Goal: Task Accomplishment & Management: Complete application form

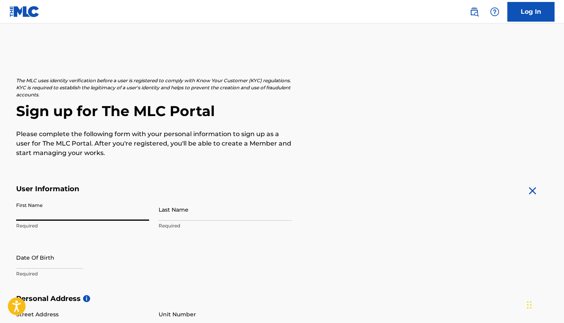
click at [39, 206] on input "First Name" at bounding box center [82, 210] width 133 height 22
type input "[PERSON_NAME]"
type input "Onyewuchi"
type input "[STREET_ADDRESS][PERSON_NAME]"
type input "[GEOGRAPHIC_DATA]"
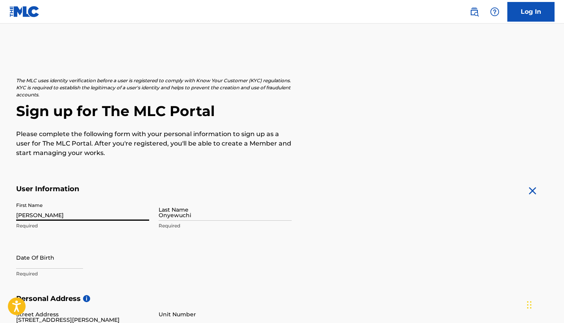
type input "[GEOGRAPHIC_DATA]"
type input "GA"
type input "30331"
type input "404"
type input "6637888"
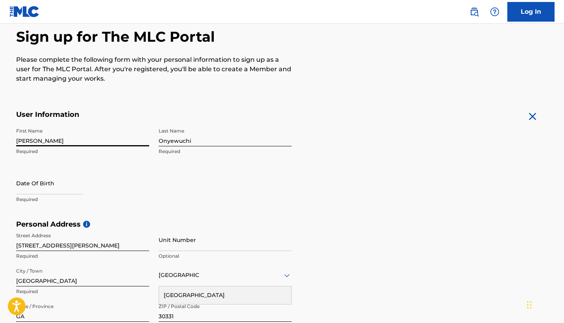
scroll to position [79, 0]
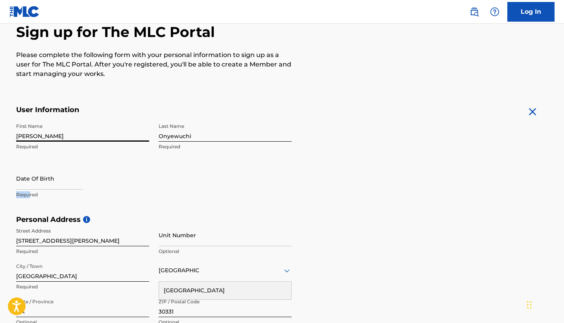
click at [30, 190] on div "Date Of Birth Required" at bounding box center [82, 184] width 133 height 35
select select "7"
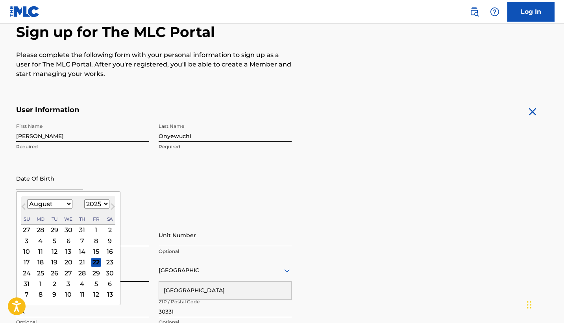
click at [24, 187] on input "text" at bounding box center [49, 178] width 67 height 22
click at [95, 205] on select "1899 1900 1901 1902 1903 1904 1905 1906 1907 1908 1909 1910 1911 1912 1913 1914…" at bounding box center [96, 204] width 25 height 9
select select "1992"
click at [65, 204] on select "January February March April May June July August September October November De…" at bounding box center [49, 204] width 45 height 9
select select "4"
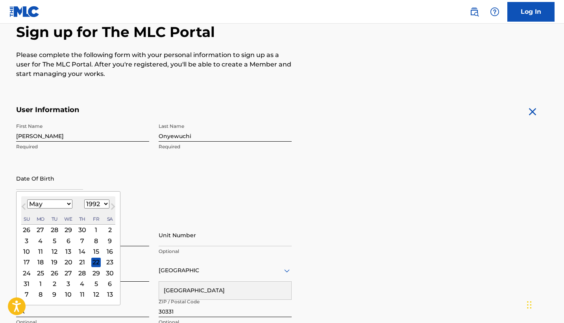
click at [67, 272] on div "27" at bounding box center [67, 273] width 9 height 9
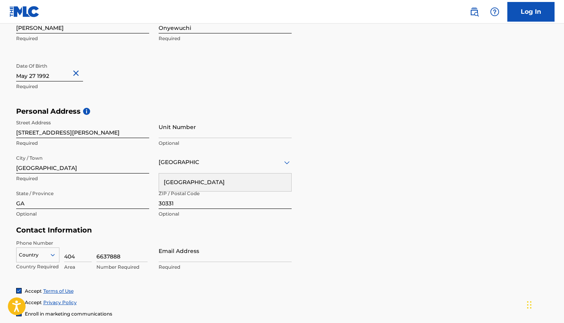
scroll to position [188, 0]
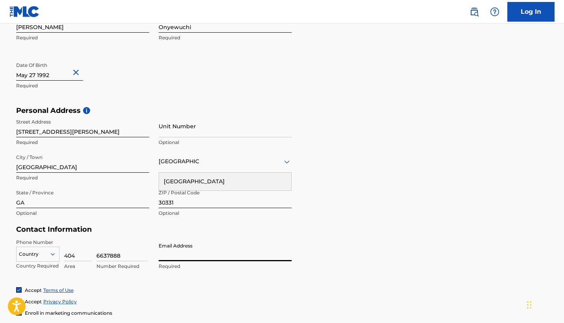
click at [168, 251] on input "Email Address" at bounding box center [225, 250] width 133 height 22
type input "[EMAIL_ADDRESS][DOMAIN_NAME]"
click at [0, 223] on main "The MLC uses identity verification before a user is registered to comply with K…" at bounding box center [282, 112] width 564 height 555
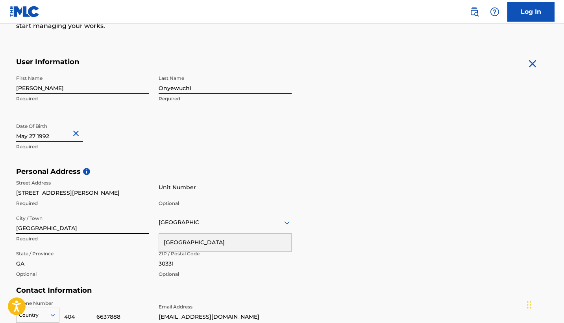
scroll to position [292, 0]
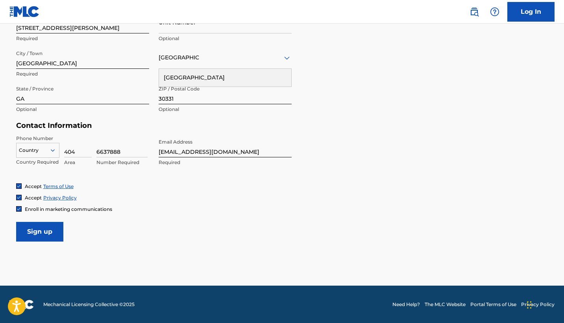
click at [199, 207] on div "Enroll in marketing communications" at bounding box center [282, 209] width 532 height 7
click at [46, 237] on input "Sign up" at bounding box center [39, 232] width 47 height 20
click at [46, 148] on div at bounding box center [38, 150] width 43 height 9
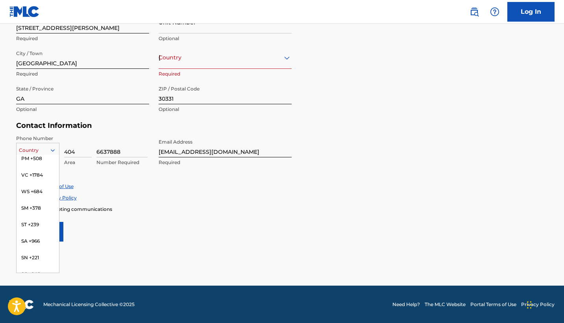
scroll to position [2759, 0]
click at [104, 244] on main "The MLC uses identity verification before a user is registered to comply with K…" at bounding box center [282, 8] width 564 height 555
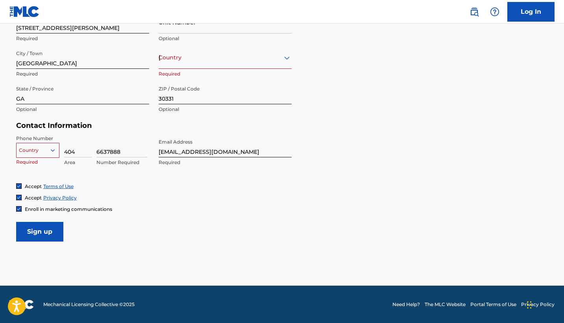
click at [32, 152] on div at bounding box center [38, 150] width 43 height 9
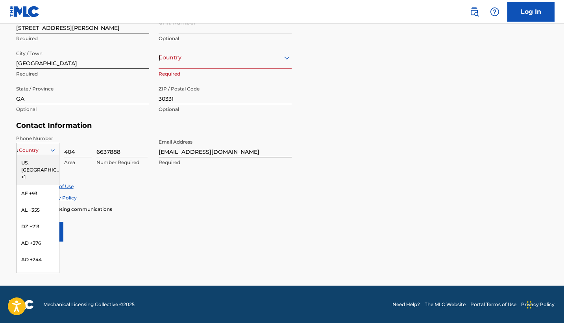
type input "us"
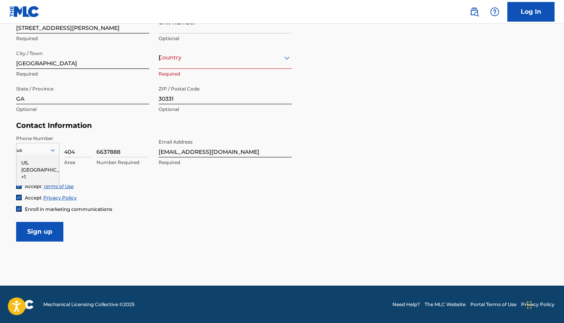
click at [27, 160] on div "US, [GEOGRAPHIC_DATA] +1" at bounding box center [38, 170] width 43 height 31
click at [209, 54] on div "[GEOGRAPHIC_DATA]" at bounding box center [225, 58] width 133 height 10
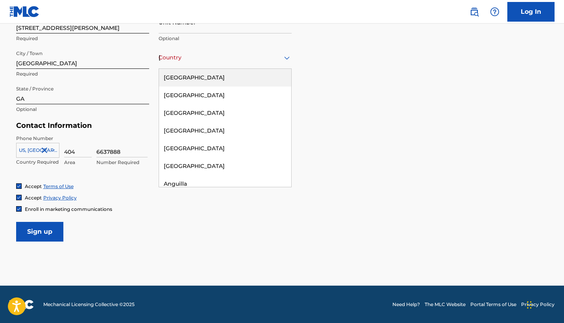
click at [198, 74] on div "[GEOGRAPHIC_DATA]" at bounding box center [225, 78] width 132 height 18
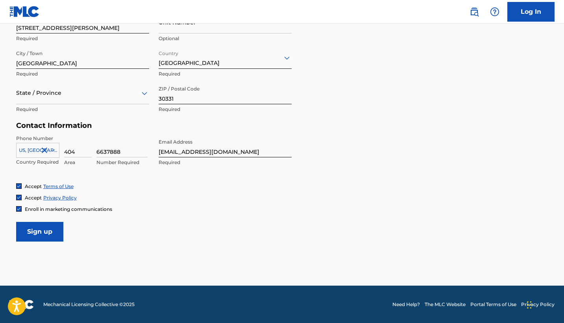
click at [118, 96] on div at bounding box center [82, 93] width 133 height 10
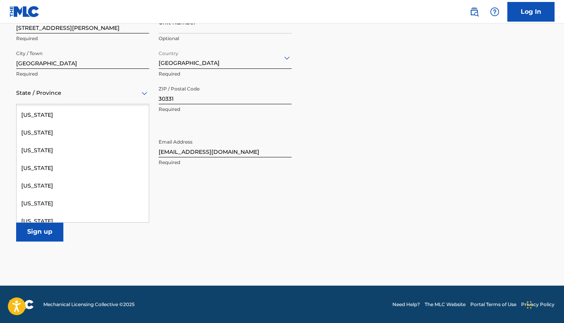
scroll to position [140, 0]
click at [31, 164] on div "[US_STATE]" at bounding box center [83, 168] width 132 height 18
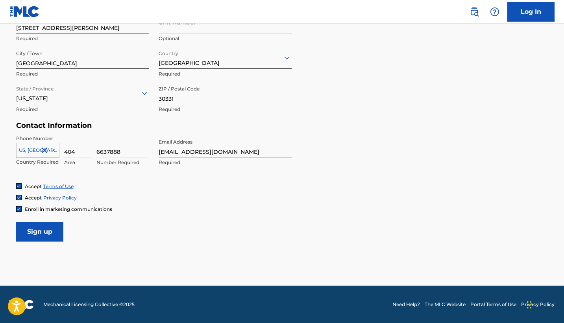
click at [49, 229] on input "Sign up" at bounding box center [39, 232] width 47 height 20
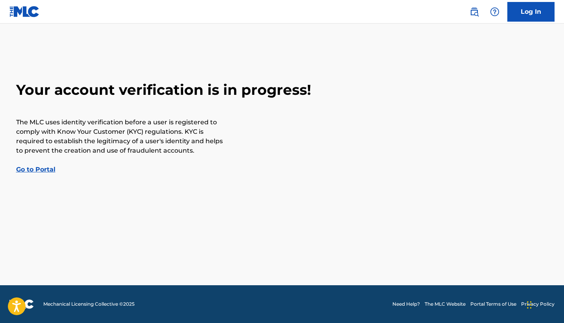
click at [50, 172] on link "Go to Portal" at bounding box center [35, 169] width 39 height 7
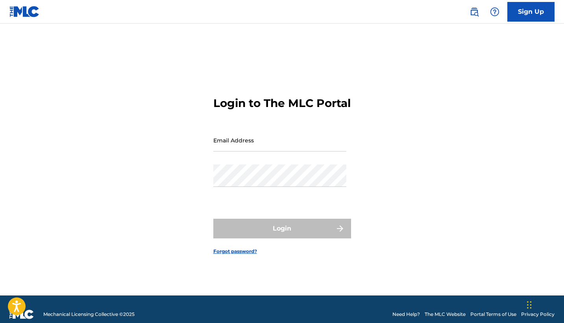
click at [264, 152] on input "Email Address" at bounding box center [279, 140] width 133 height 22
type input "[EMAIL_ADDRESS][DOMAIN_NAME]"
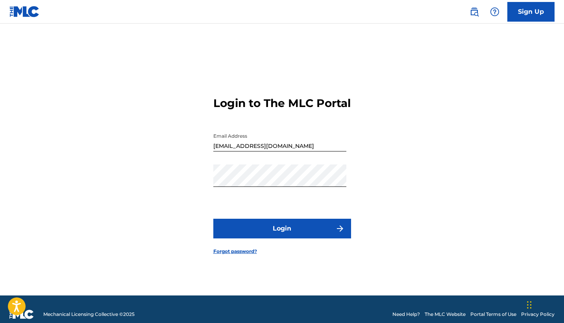
click at [238, 230] on button "Login" at bounding box center [282, 229] width 138 height 20
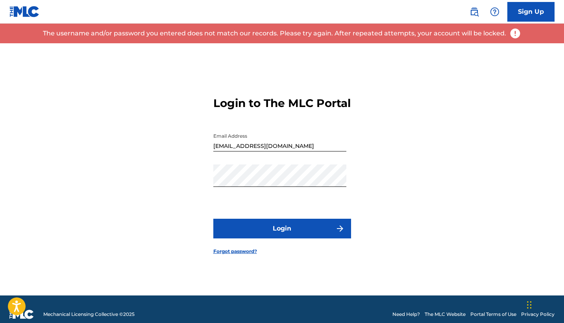
click at [249, 255] on link "Forgot password?" at bounding box center [235, 251] width 44 height 7
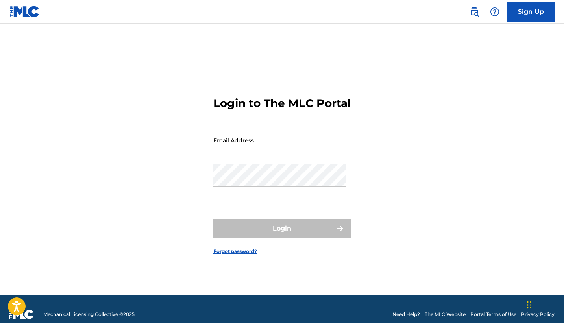
click at [235, 150] on input "Email Address" at bounding box center [279, 140] width 133 height 22
type input "[EMAIL_ADDRESS][DOMAIN_NAME]"
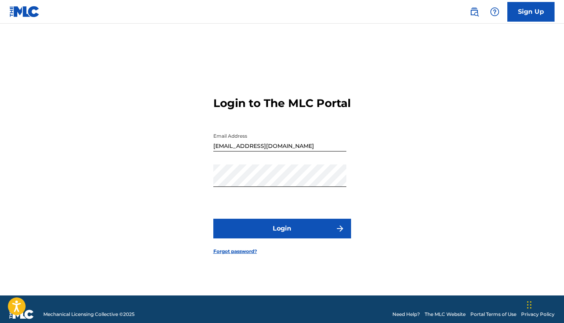
click at [282, 233] on button "Login" at bounding box center [282, 229] width 138 height 20
